Goal: Information Seeking & Learning: Learn about a topic

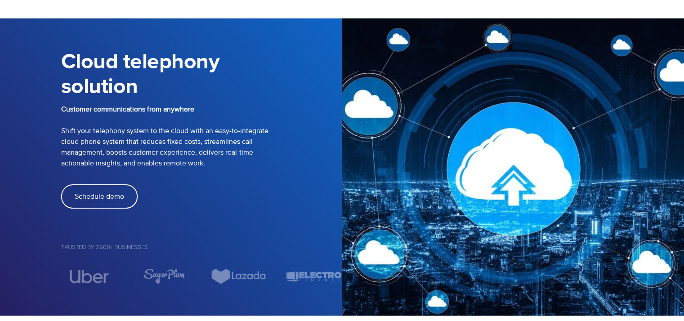
scroll to position [45, 0]
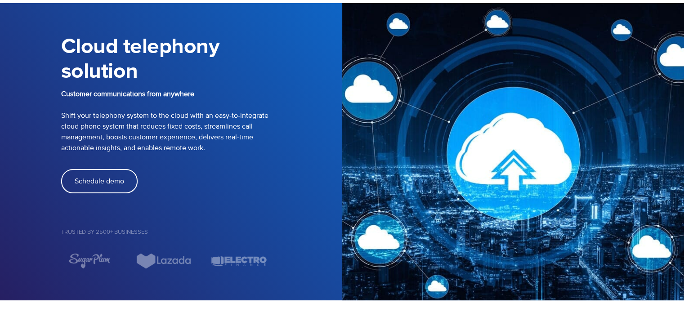
click at [191, 150] on p "Customer communications from anywhere Shift your telephony system to the cloud …" at bounding box center [201, 121] width 281 height 65
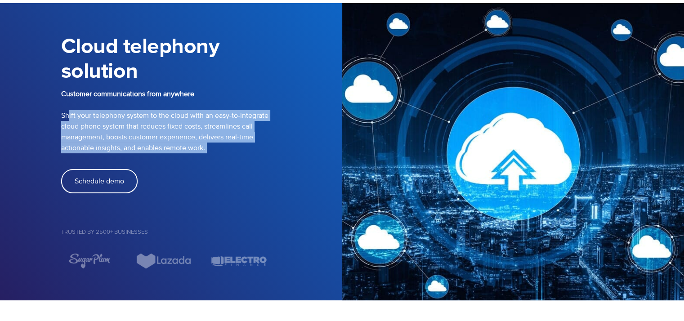
click at [191, 150] on p "Customer communications from anywhere Shift your telephony system to the cloud …" at bounding box center [201, 121] width 281 height 65
click at [238, 150] on p "Customer communications from anywhere Shift your telephony system to the cloud …" at bounding box center [201, 121] width 281 height 65
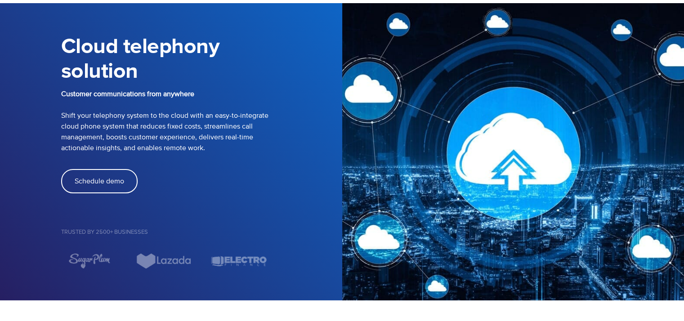
scroll to position [0, 0]
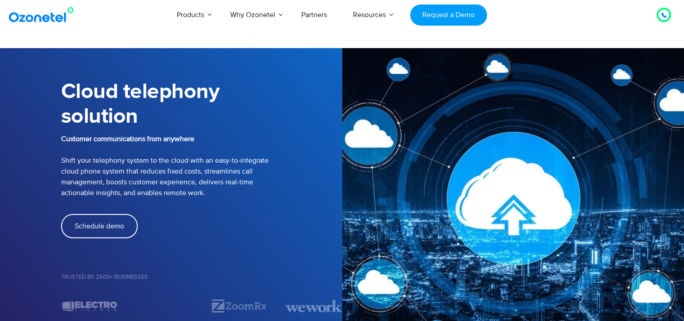
click at [258, 157] on p "Customer communications from anywhere Shift your telephony system to the cloud …" at bounding box center [201, 165] width 281 height 65
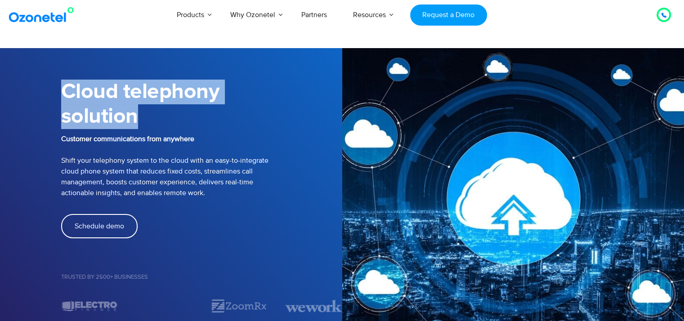
drag, startPoint x: 67, startPoint y: 87, endPoint x: 156, endPoint y: 115, distance: 92.8
click at [156, 115] on h1 "Cloud telephony solution" at bounding box center [201, 104] width 281 height 49
copy h1 "Cloud telephony solution"
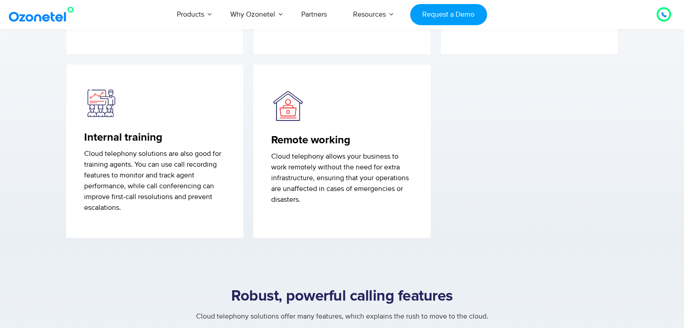
scroll to position [665, 0]
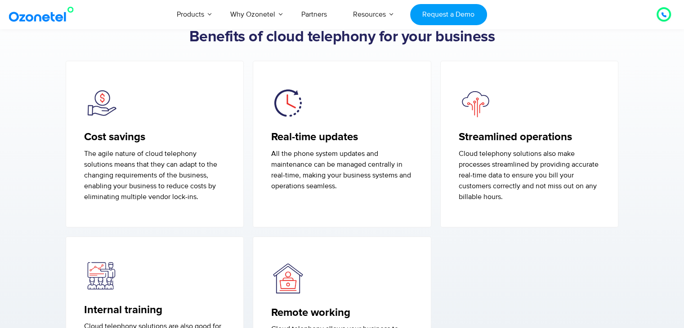
click at [555, 10] on div "Products AI & CX Voice AI Agents Agent Assist Voice of Customer Quality Audits …" at bounding box center [398, 15] width 559 height 30
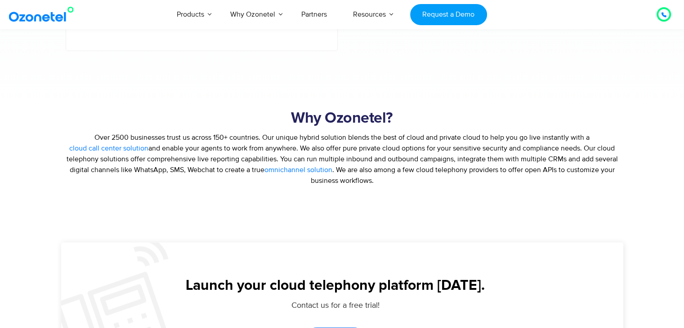
click at [405, 11] on "Products AI & CX Voice AI Agents Agent Assist Voice of Customer Quality Audits …" at bounding box center [325, 15] width 323 height 30
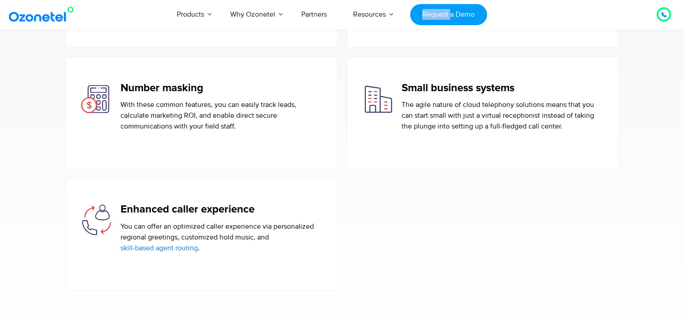
scroll to position [1459, 0]
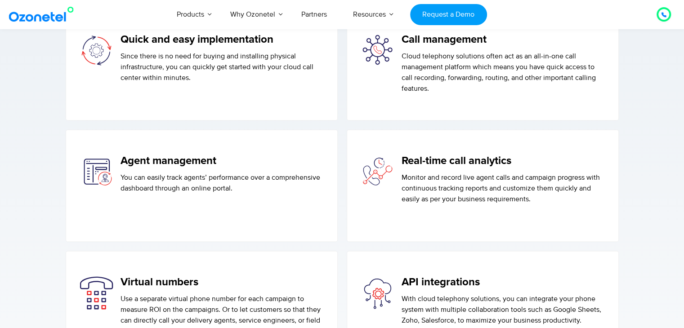
scroll to position [1009, 0]
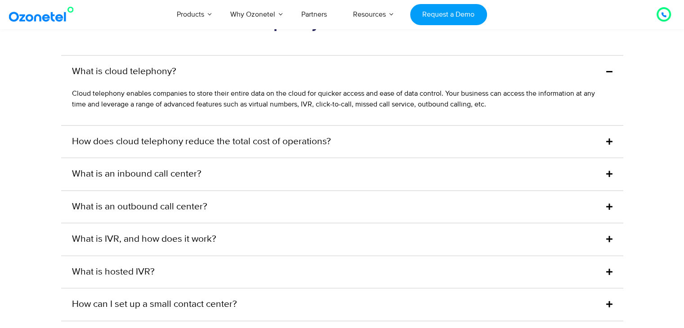
scroll to position [2517, 0]
click at [288, 88] on div "What is cloud telephony?" at bounding box center [342, 72] width 562 height 32
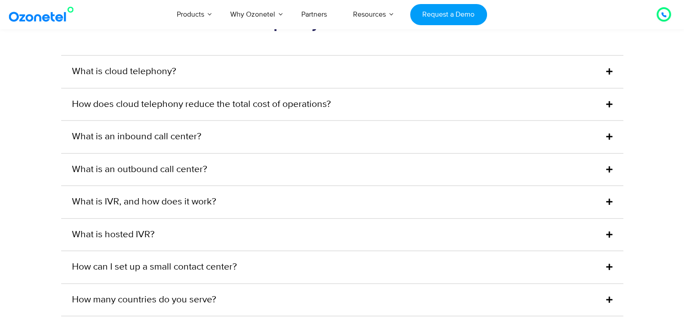
click at [520, 78] on div "What is cloud telephony?" at bounding box center [342, 72] width 562 height 32
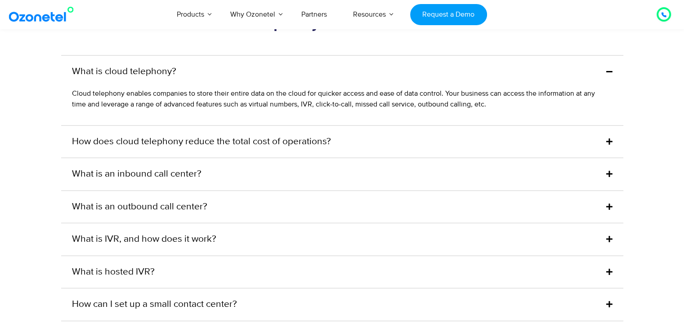
click at [520, 78] on div "What is cloud telephony?" at bounding box center [342, 72] width 562 height 32
